Goal: Information Seeking & Learning: Learn about a topic

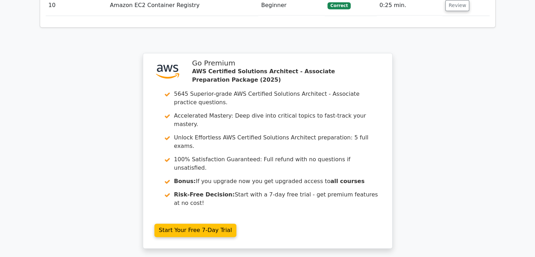
scroll to position [1083, 0]
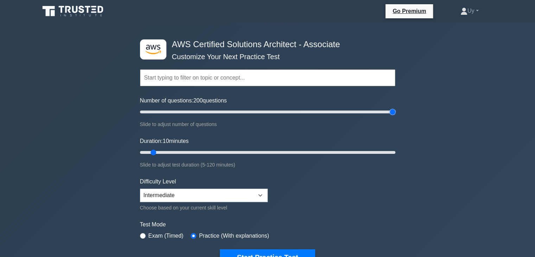
drag, startPoint x: 149, startPoint y: 112, endPoint x: 500, endPoint y: 123, distance: 351.9
type input "200"
click at [395, 116] on input "Number of questions: 200 questions" at bounding box center [267, 112] width 255 height 8
drag, startPoint x: 152, startPoint y: 152, endPoint x: 436, endPoint y: 166, distance: 284.0
type input "120"
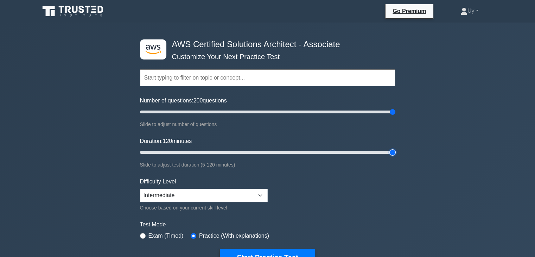
click at [395, 156] on input "Duration: 120 minutes" at bounding box center [267, 152] width 255 height 8
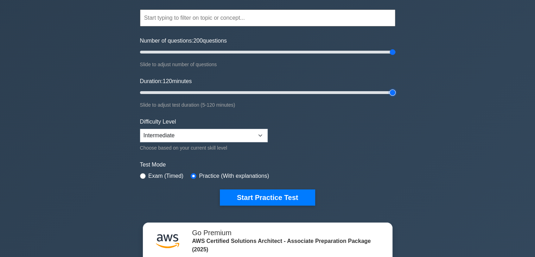
scroll to position [63, 0]
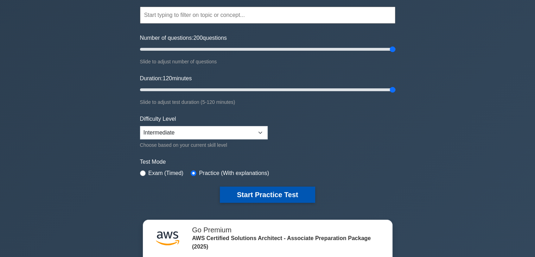
click at [254, 193] on button "Start Practice Test" at bounding box center [267, 194] width 95 height 16
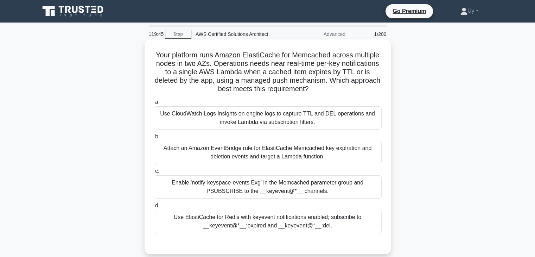
click at [200, 65] on h5 "Your platform runs Amazon ElastiCache for Memcached across multiple nodes in tw…" at bounding box center [267, 72] width 229 height 43
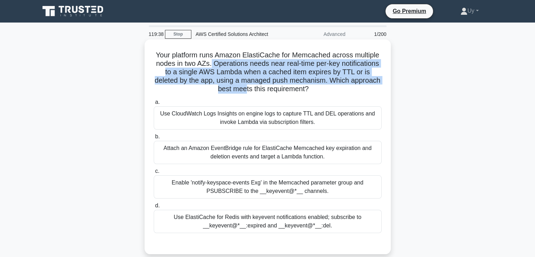
drag, startPoint x: 210, startPoint y: 63, endPoint x: 260, endPoint y: 90, distance: 56.5
click at [260, 90] on h5 "Your platform runs Amazon ElastiCache for Memcached across multiple nodes in tw…" at bounding box center [267, 72] width 229 height 43
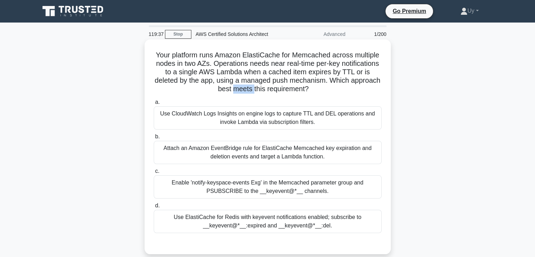
click at [260, 90] on h5 "Your platform runs Amazon ElastiCache for Memcached across multiple nodes in tw…" at bounding box center [267, 72] width 229 height 43
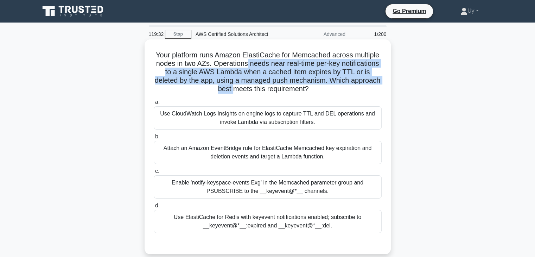
drag, startPoint x: 247, startPoint y: 62, endPoint x: 247, endPoint y: 85, distance: 23.2
click at [247, 85] on h5 "Your platform runs Amazon ElastiCache for Memcached across multiple nodes in tw…" at bounding box center [267, 72] width 229 height 43
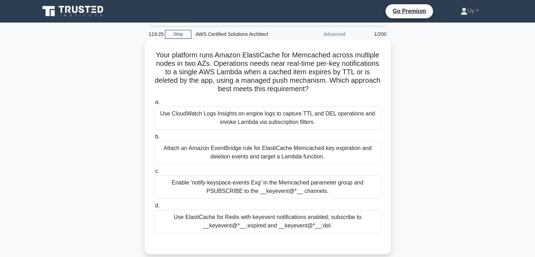
click at [233, 64] on h5 "Your platform runs Amazon ElastiCache for Memcached across multiple nodes in tw…" at bounding box center [267, 72] width 229 height 43
click at [244, 62] on h5 "Your platform runs Amazon ElastiCache for Memcached across multiple nodes in tw…" at bounding box center [267, 72] width 229 height 43
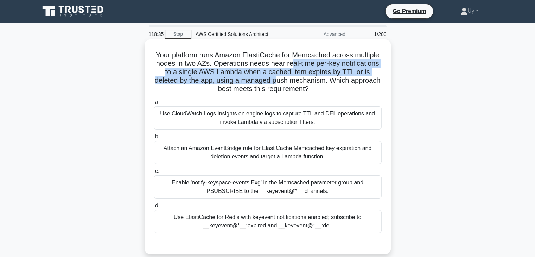
drag, startPoint x: 292, startPoint y: 61, endPoint x: 292, endPoint y: 78, distance: 17.6
click at [292, 78] on h5 "Your platform runs Amazon ElastiCache for Memcached across multiple nodes in tw…" at bounding box center [267, 72] width 229 height 43
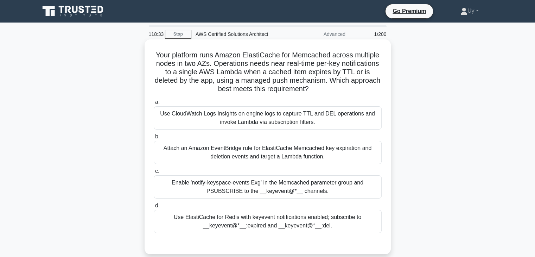
click at [290, 92] on h5 "Your platform runs Amazon ElastiCache for Memcached across multiple nodes in tw…" at bounding box center [267, 72] width 229 height 43
click at [229, 64] on h5 "Your platform runs Amazon ElastiCache for Memcached across multiple nodes in tw…" at bounding box center [267, 72] width 229 height 43
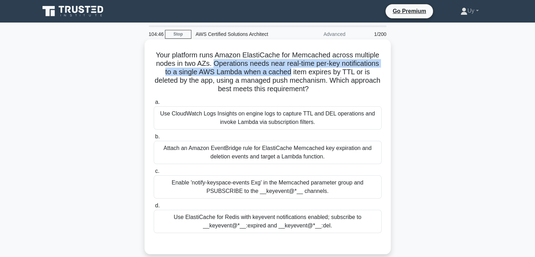
drag, startPoint x: 229, startPoint y: 64, endPoint x: 280, endPoint y: 72, distance: 51.5
click at [280, 72] on h5 "Your platform runs Amazon ElastiCache for Memcached across multiple nodes in tw…" at bounding box center [267, 72] width 229 height 43
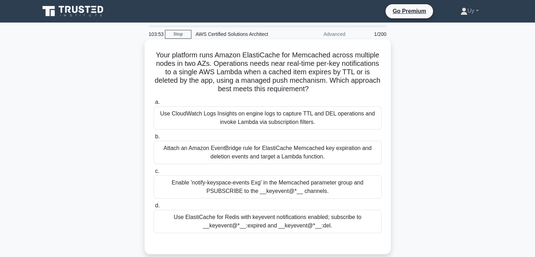
click at [250, 154] on div "Attach an Amazon EventBridge rule for ElastiCache Memcached key expiration and …" at bounding box center [268, 152] width 228 height 23
click at [154, 139] on input "b. Attach an Amazon EventBridge rule for ElastiCache Memcached key expiration a…" at bounding box center [154, 136] width 0 height 5
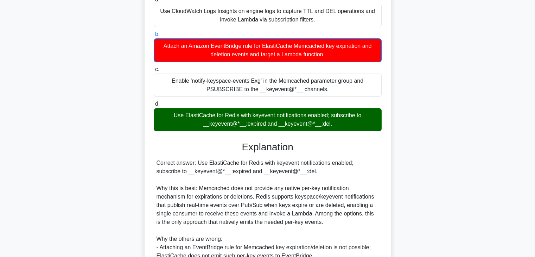
scroll to position [141, 0]
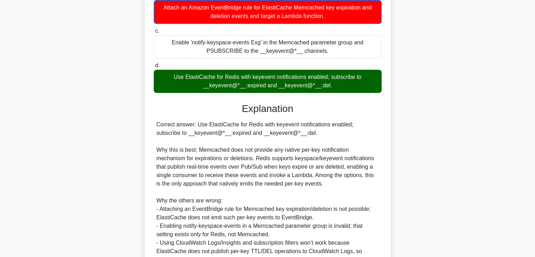
click at [206, 152] on div "Correct answer: Use ElastiCache for Redis with keyevent notifications enabled; …" at bounding box center [267, 191] width 222 height 143
drag, startPoint x: 206, startPoint y: 152, endPoint x: 325, endPoint y: 149, distance: 118.5
click at [325, 149] on div "Correct answer: Use ElastiCache for Redis with keyevent notifications enabled; …" at bounding box center [267, 191] width 222 height 143
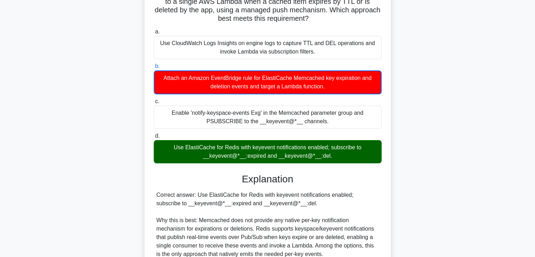
click at [256, 229] on div "Correct answer: Use ElastiCache for Redis with keyevent notifications enabled; …" at bounding box center [267, 261] width 222 height 143
drag, startPoint x: 256, startPoint y: 229, endPoint x: 333, endPoint y: 228, distance: 77.0
click at [333, 228] on div "Correct answer: Use ElastiCache for Redis with keyevent notifications enabled; …" at bounding box center [267, 261] width 222 height 143
click at [191, 238] on div "Correct answer: Use ElastiCache for Redis with keyevent notifications enabled; …" at bounding box center [267, 261] width 222 height 143
drag, startPoint x: 191, startPoint y: 238, endPoint x: 296, endPoint y: 234, distance: 104.8
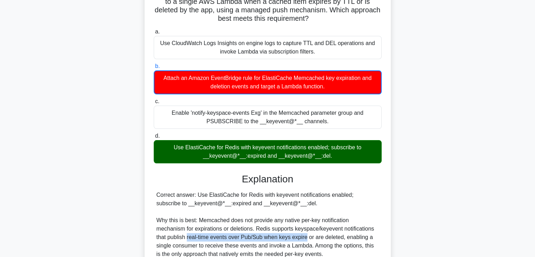
click at [296, 234] on div "Correct answer: Use ElastiCache for Redis with keyevent notifications enabled; …" at bounding box center [267, 261] width 222 height 143
drag, startPoint x: 279, startPoint y: 226, endPoint x: 281, endPoint y: 240, distance: 14.6
click at [281, 240] on div "Correct answer: Use ElastiCache for Redis with keyevent notifications enabled; …" at bounding box center [267, 261] width 222 height 143
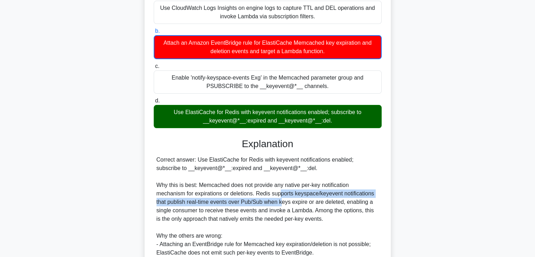
click at [349, 201] on div "Correct answer: Use ElastiCache for Redis with keyevent notifications enabled; …" at bounding box center [267, 226] width 222 height 143
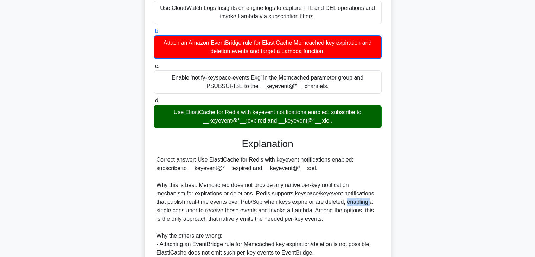
click at [349, 201] on div "Correct answer: Use ElastiCache for Redis with keyevent notifications enabled; …" at bounding box center [267, 226] width 222 height 143
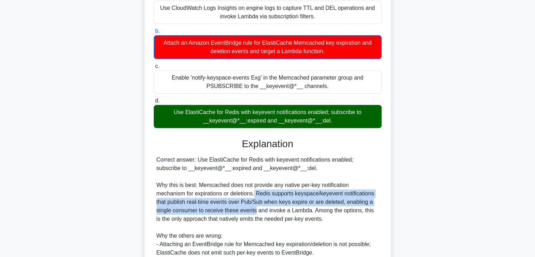
drag, startPoint x: 253, startPoint y: 189, endPoint x: 255, endPoint y: 211, distance: 21.5
click at [255, 211] on div "Correct answer: Use ElastiCache for Redis with keyevent notifications enabled; …" at bounding box center [267, 226] width 222 height 143
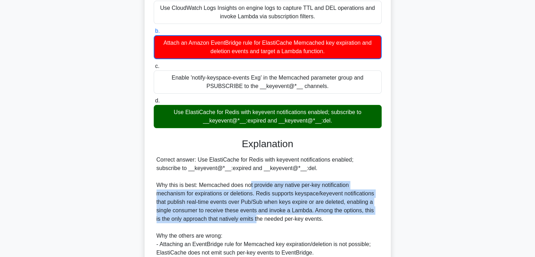
drag, startPoint x: 251, startPoint y: 218, endPoint x: 249, endPoint y: 189, distance: 29.3
click at [249, 189] on div "Correct answer: Use ElastiCache for Redis with keyevent notifications enabled; …" at bounding box center [267, 226] width 222 height 143
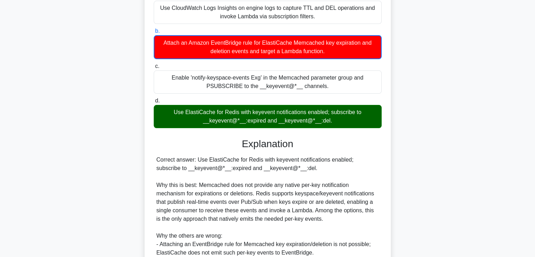
click at [249, 180] on div "Correct answer: Use ElastiCache for Redis with keyevent notifications enabled; …" at bounding box center [267, 226] width 222 height 143
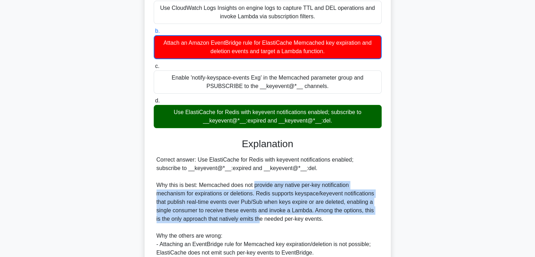
drag, startPoint x: 254, startPoint y: 204, endPoint x: 253, endPoint y: 220, distance: 15.8
click at [253, 220] on div "Correct answer: Use ElastiCache for Redis with keyevent notifications enabled; …" at bounding box center [267, 226] width 222 height 143
click at [245, 210] on div "Correct answer: Use ElastiCache for Redis with keyevent notifications enabled; …" at bounding box center [267, 226] width 222 height 143
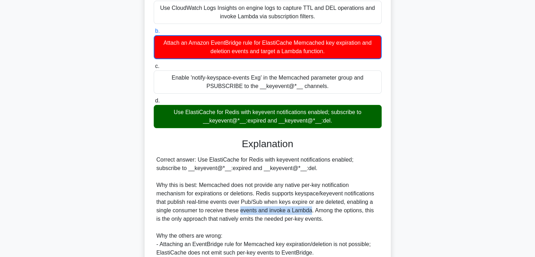
drag, startPoint x: 245, startPoint y: 210, endPoint x: 303, endPoint y: 208, distance: 58.4
click at [303, 208] on div "Correct answer: Use ElastiCache for Redis with keyevent notifications enabled; …" at bounding box center [267, 226] width 222 height 143
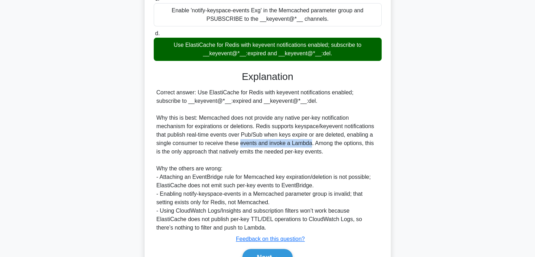
scroll to position [176, 0]
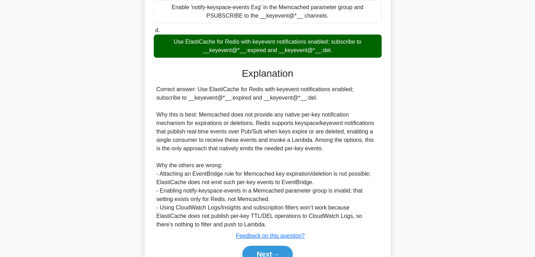
click at [187, 150] on div "Correct answer: Use ElastiCache for Redis with keyevent notifications enabled; …" at bounding box center [267, 156] width 222 height 143
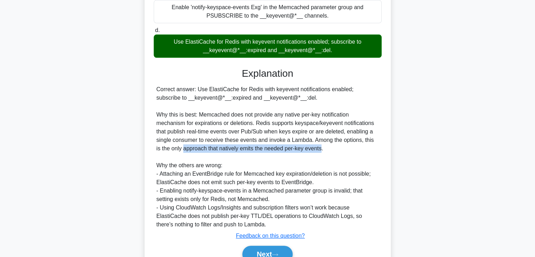
drag, startPoint x: 187, startPoint y: 150, endPoint x: 309, endPoint y: 147, distance: 122.3
click at [309, 147] on div "Correct answer: Use ElastiCache for Redis with keyevent notifications enabled; …" at bounding box center [267, 156] width 222 height 143
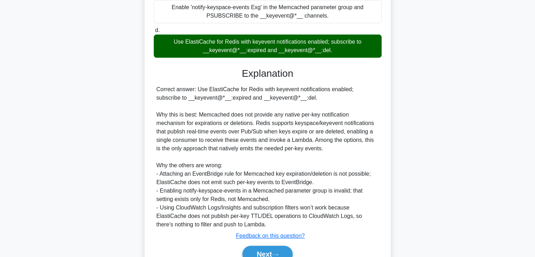
click at [169, 176] on div "Correct answer: Use ElastiCache for Redis with keyevent notifications enabled; …" at bounding box center [267, 156] width 222 height 143
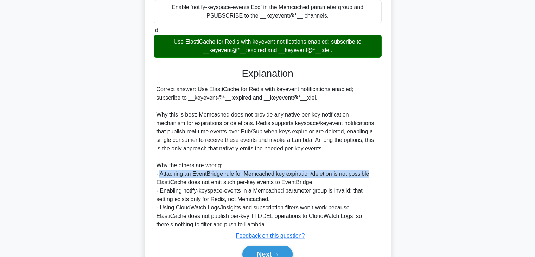
drag, startPoint x: 169, startPoint y: 176, endPoint x: 351, endPoint y: 172, distance: 181.7
click at [351, 172] on div "Correct answer: Use ElastiCache for Redis with keyevent notifications enabled; …" at bounding box center [267, 156] width 222 height 143
click at [260, 172] on div "Correct answer: Use ElastiCache for Redis with keyevent notifications enabled; …" at bounding box center [267, 156] width 222 height 143
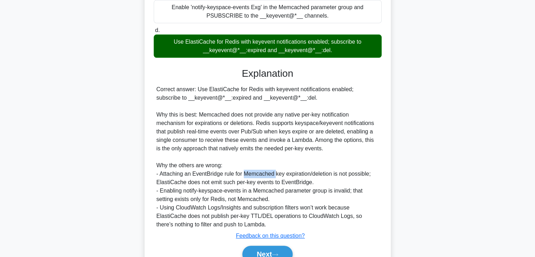
click at [260, 172] on div "Correct answer: Use ElastiCache for Redis with keyevent notifications enabled; …" at bounding box center [267, 156] width 222 height 143
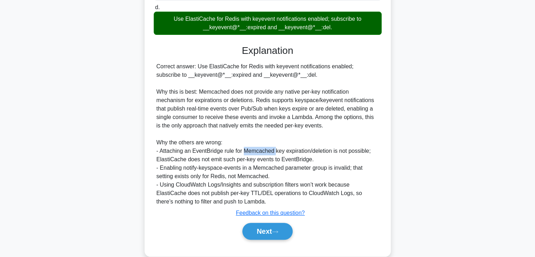
scroll to position [211, 0]
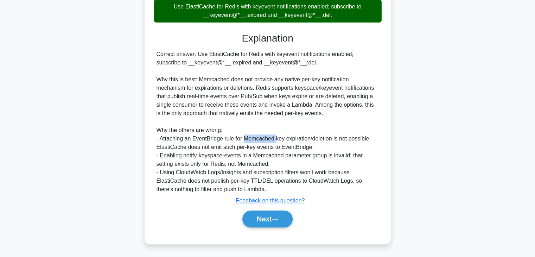
click at [360, 172] on div "Correct answer: Use ElastiCache for Redis with keyevent notifications enabled; …" at bounding box center [267, 121] width 222 height 143
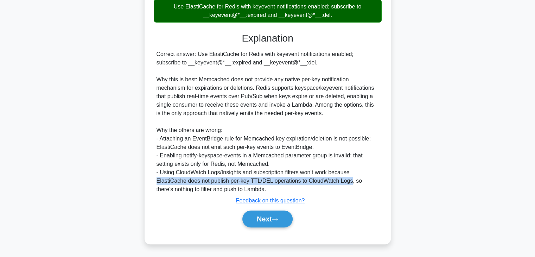
drag, startPoint x: 360, startPoint y: 172, endPoint x: 312, endPoint y: 180, distance: 48.2
click at [312, 180] on div "Correct answer: Use ElastiCache for Redis with keyevent notifications enabled; …" at bounding box center [267, 121] width 222 height 143
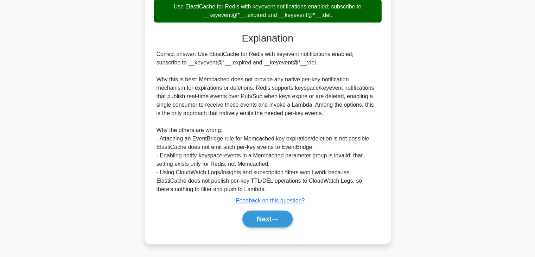
click at [183, 174] on div "Correct answer: Use ElastiCache for Redis with keyevent notifications enabled; …" at bounding box center [267, 121] width 222 height 143
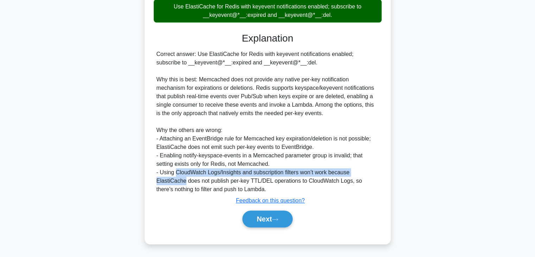
drag, startPoint x: 183, startPoint y: 174, endPoint x: 360, endPoint y: 170, distance: 176.1
click at [360, 170] on div "Correct answer: Use ElastiCache for Redis with keyevent notifications enabled; …" at bounding box center [267, 121] width 222 height 143
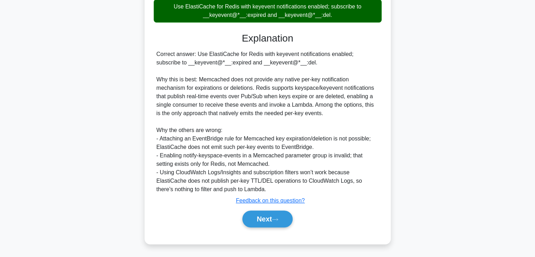
click at [256, 155] on div "Correct answer: Use ElastiCache for Redis with keyevent notifications enabled; …" at bounding box center [267, 121] width 222 height 143
click at [282, 215] on button "Next" at bounding box center [267, 218] width 50 height 17
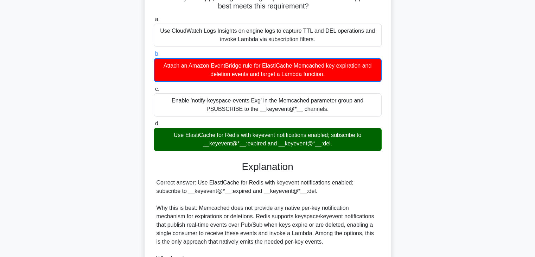
scroll to position [0, 0]
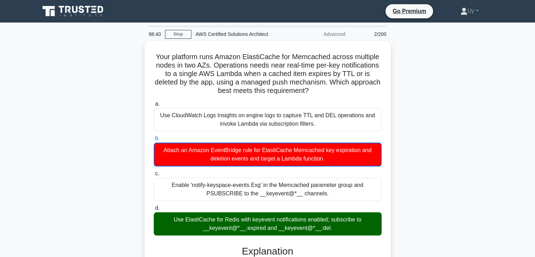
click at [459, 78] on div "Your platform runs Amazon ElastiCache for Memcached across multiple nodes in tw…" at bounding box center [267, 252] width 464 height 423
